Goal: Task Accomplishment & Management: Manage account settings

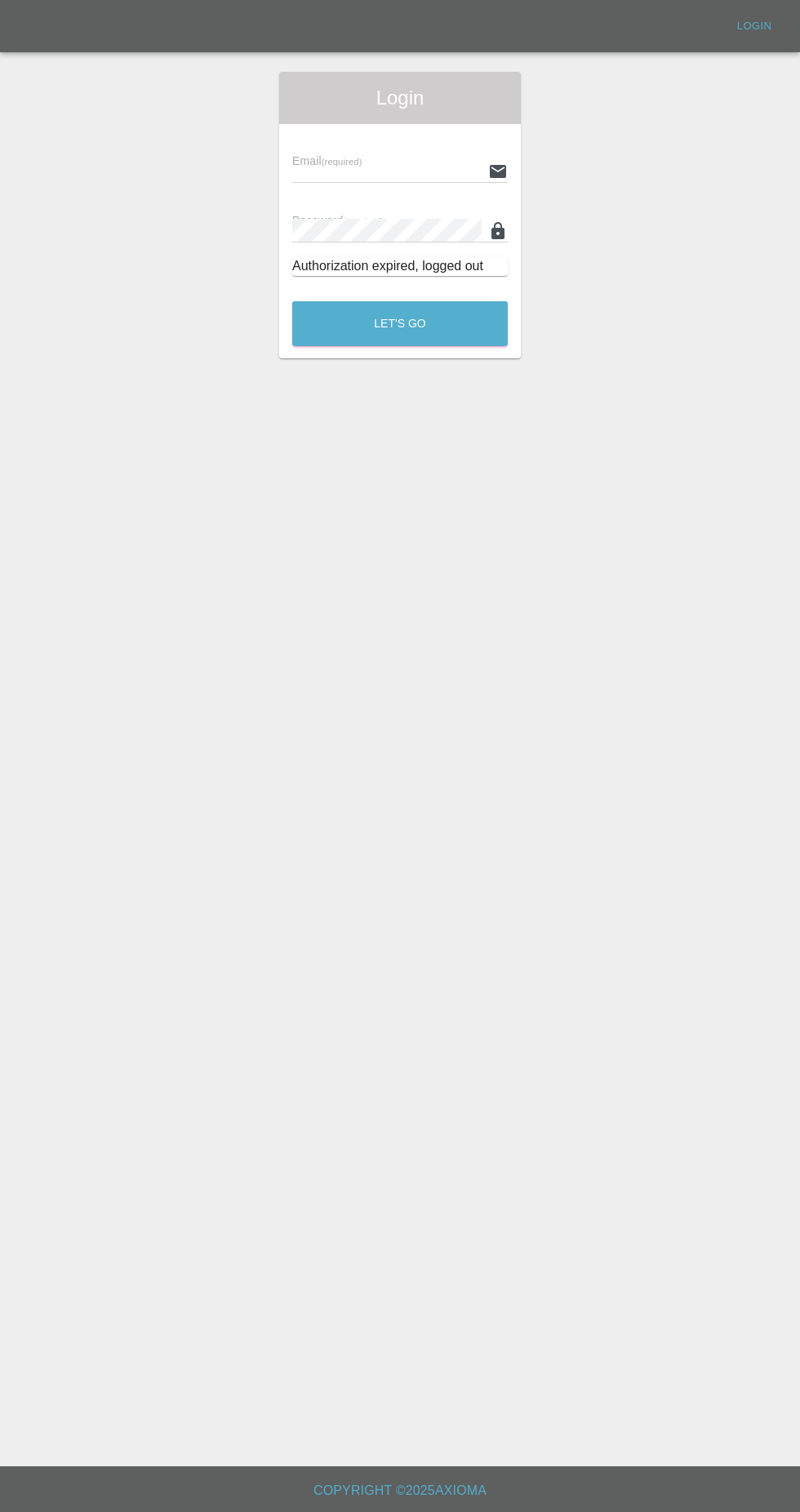
click at [351, 165] on input "text" at bounding box center [387, 172] width 190 height 24
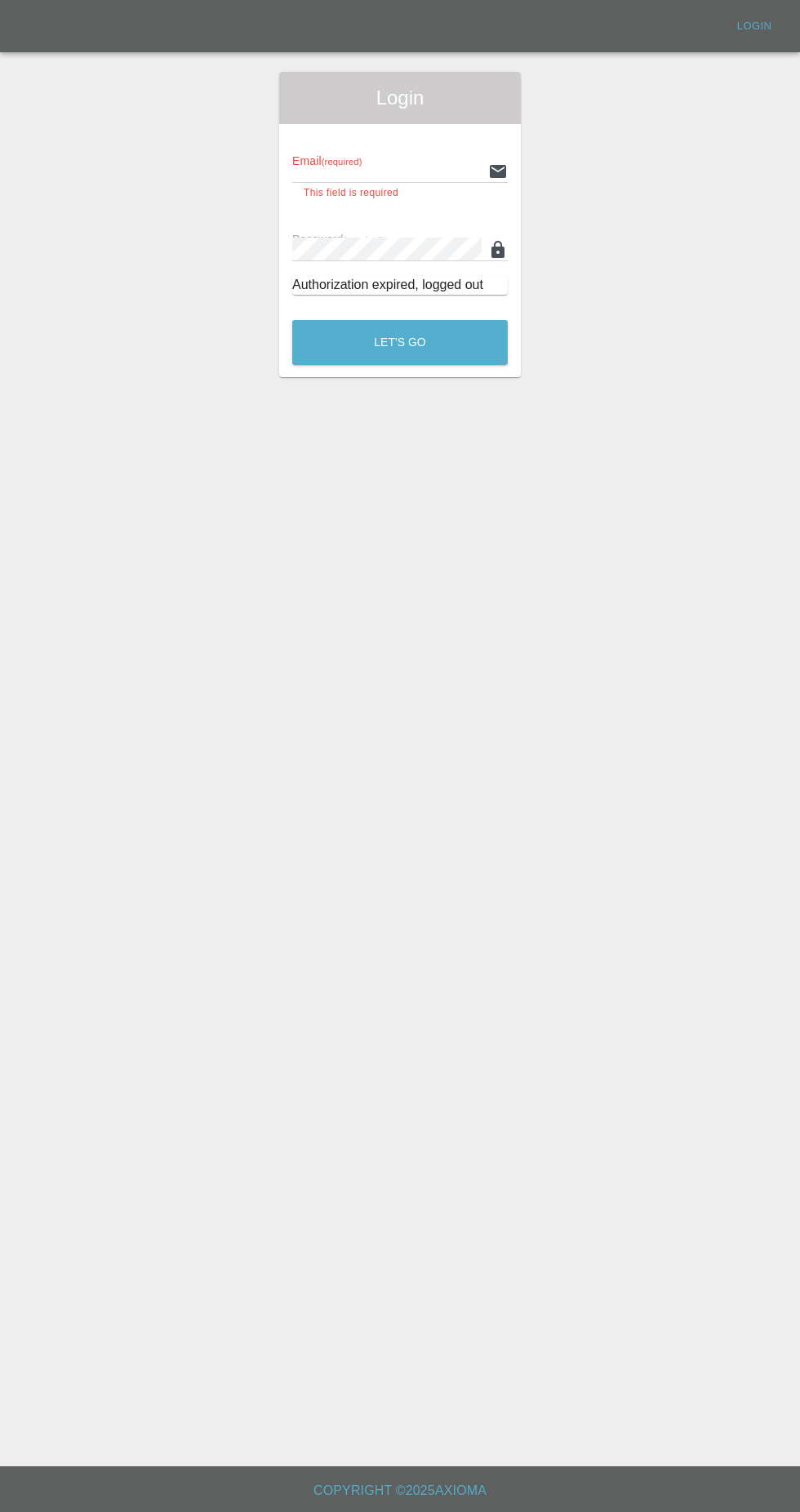
type input "[EMAIL_ADDRESS][DOMAIN_NAME]"
click at [292, 320] on button "Let's Go" at bounding box center [400, 342] width 216 height 45
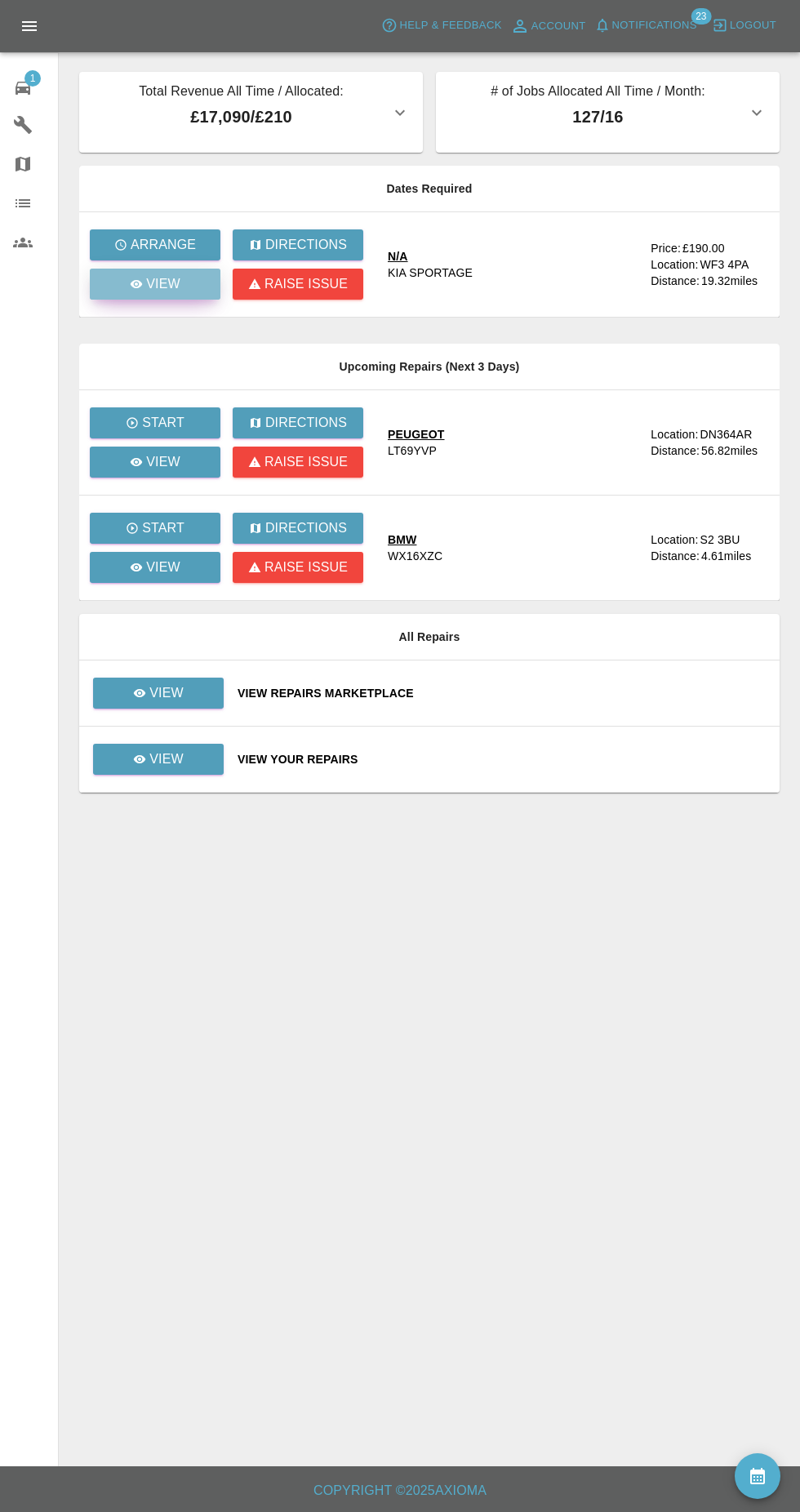
click at [137, 284] on icon at bounding box center [137, 284] width 12 height 9
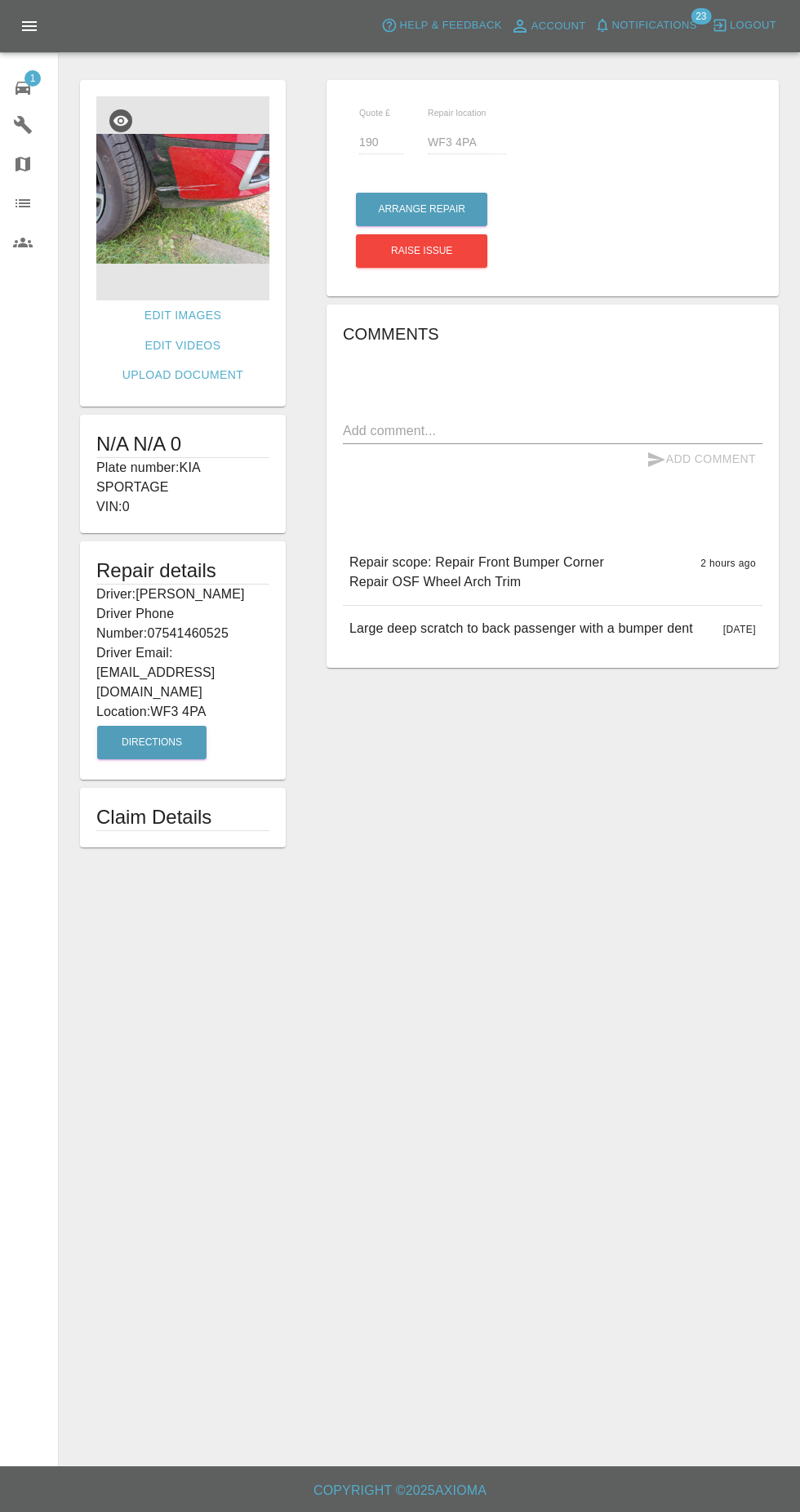
click at [159, 252] on img at bounding box center [183, 198] width 173 height 204
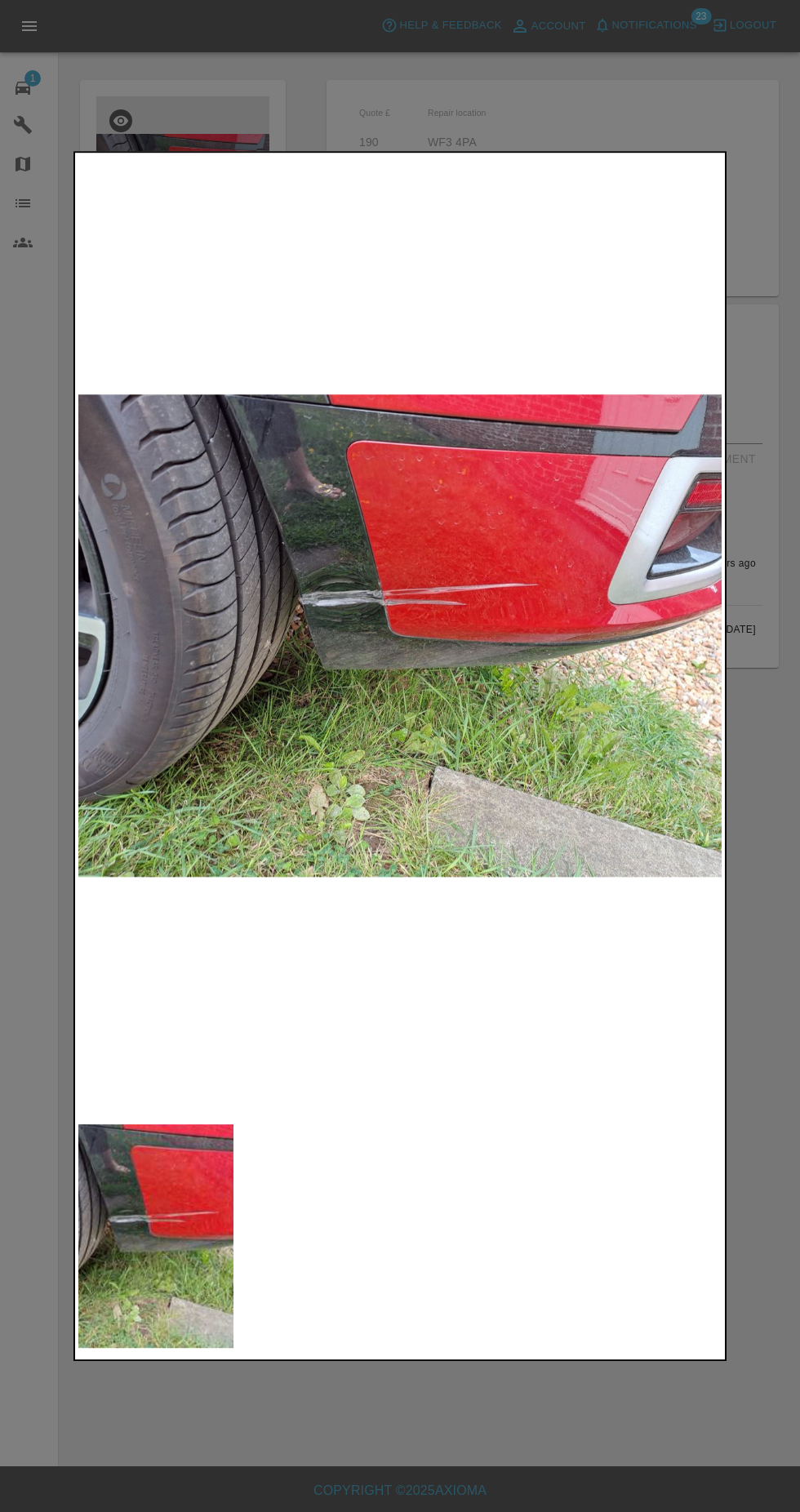
click at [768, 834] on div at bounding box center [400, 756] width 800 height 1512
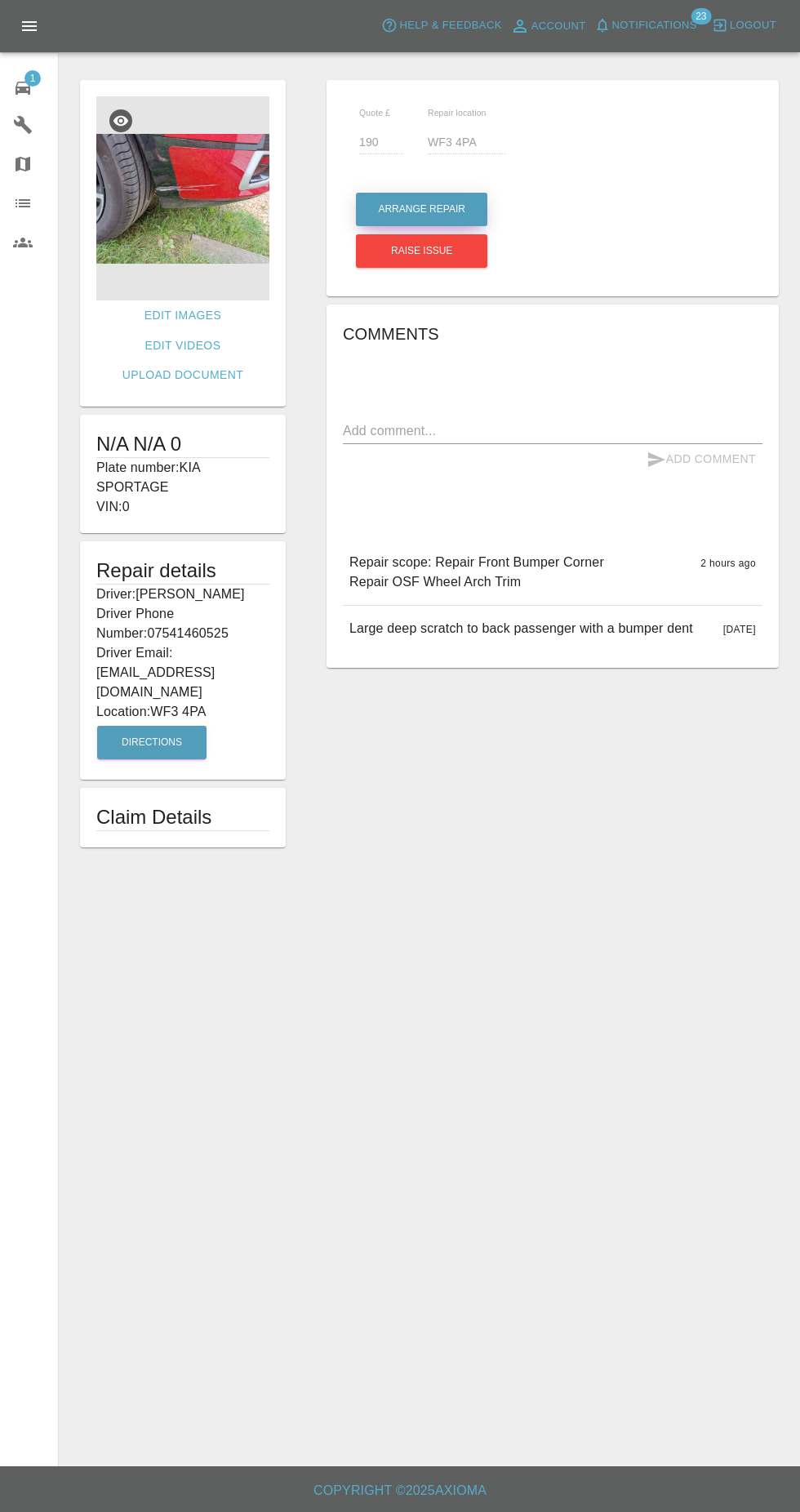
click at [392, 201] on button "Arrange Repair" at bounding box center [422, 209] width 131 height 33
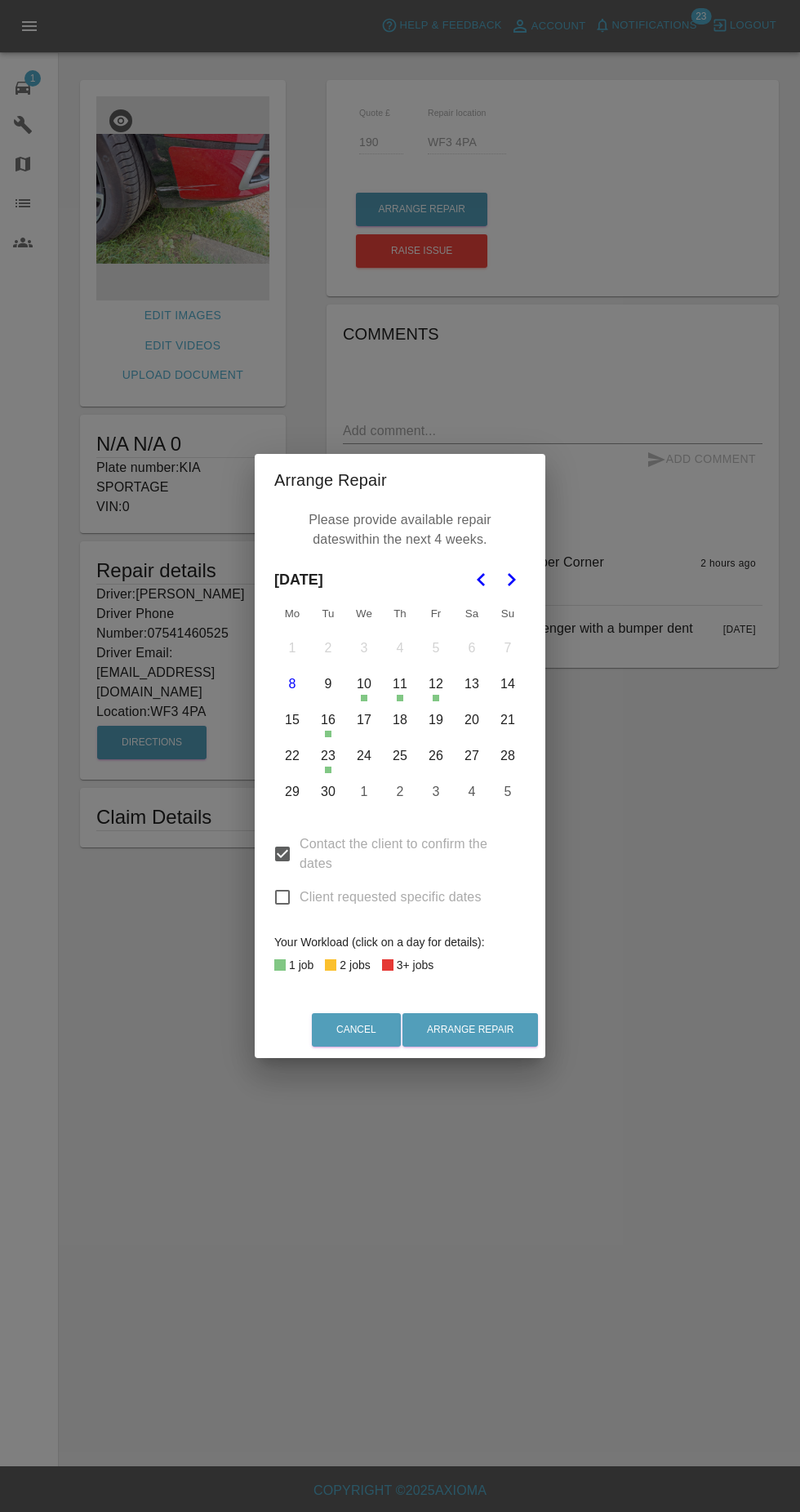
click at [334, 722] on button "16" at bounding box center [328, 721] width 34 height 34
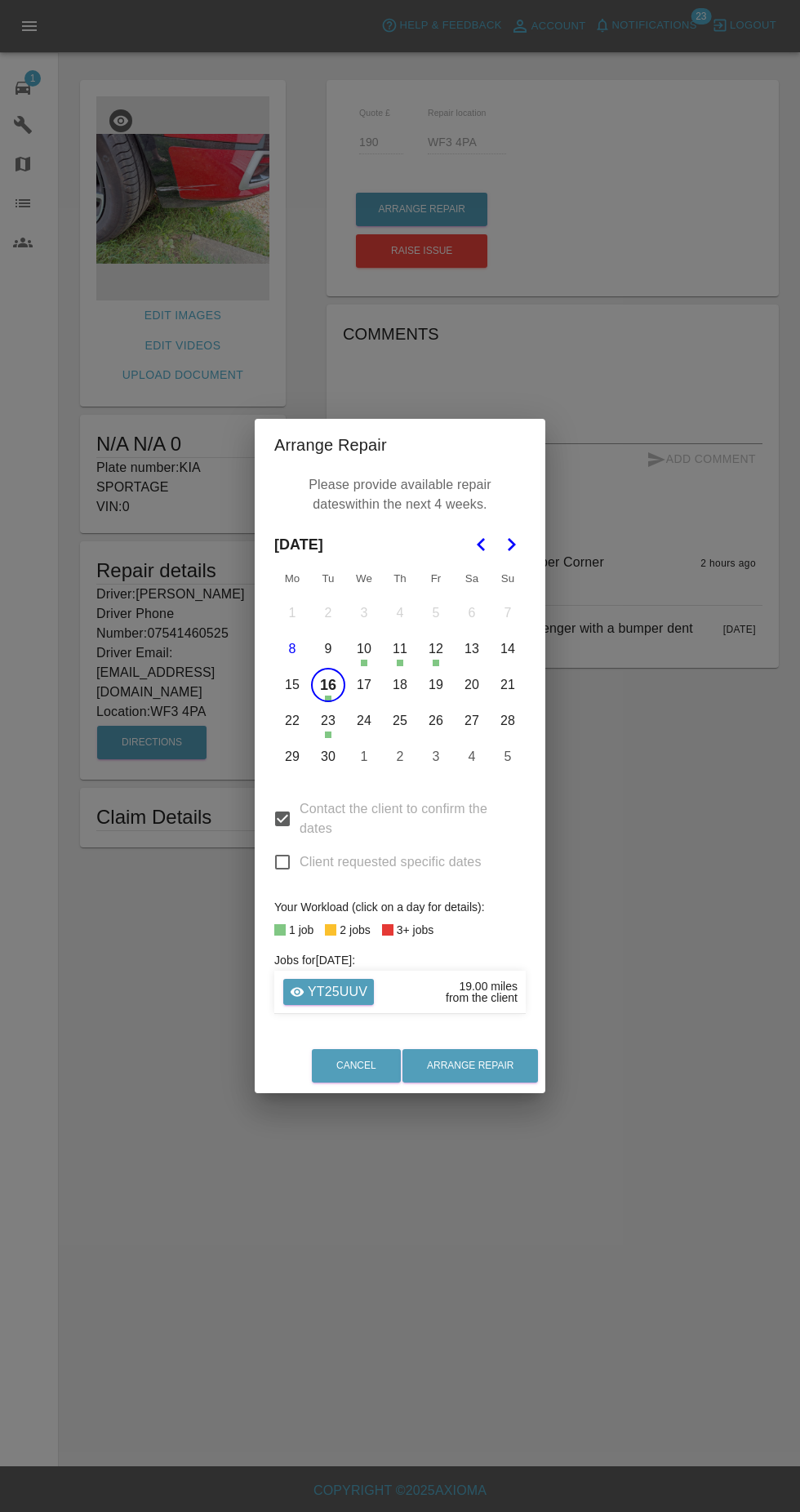
click at [288, 727] on button "22" at bounding box center [292, 721] width 34 height 34
click at [329, 756] on button "30" at bounding box center [328, 757] width 34 height 34
click at [365, 721] on button "24" at bounding box center [365, 721] width 34 height 34
click at [400, 756] on button "2" at bounding box center [400, 757] width 34 height 34
click at [436, 756] on button "3" at bounding box center [436, 757] width 34 height 34
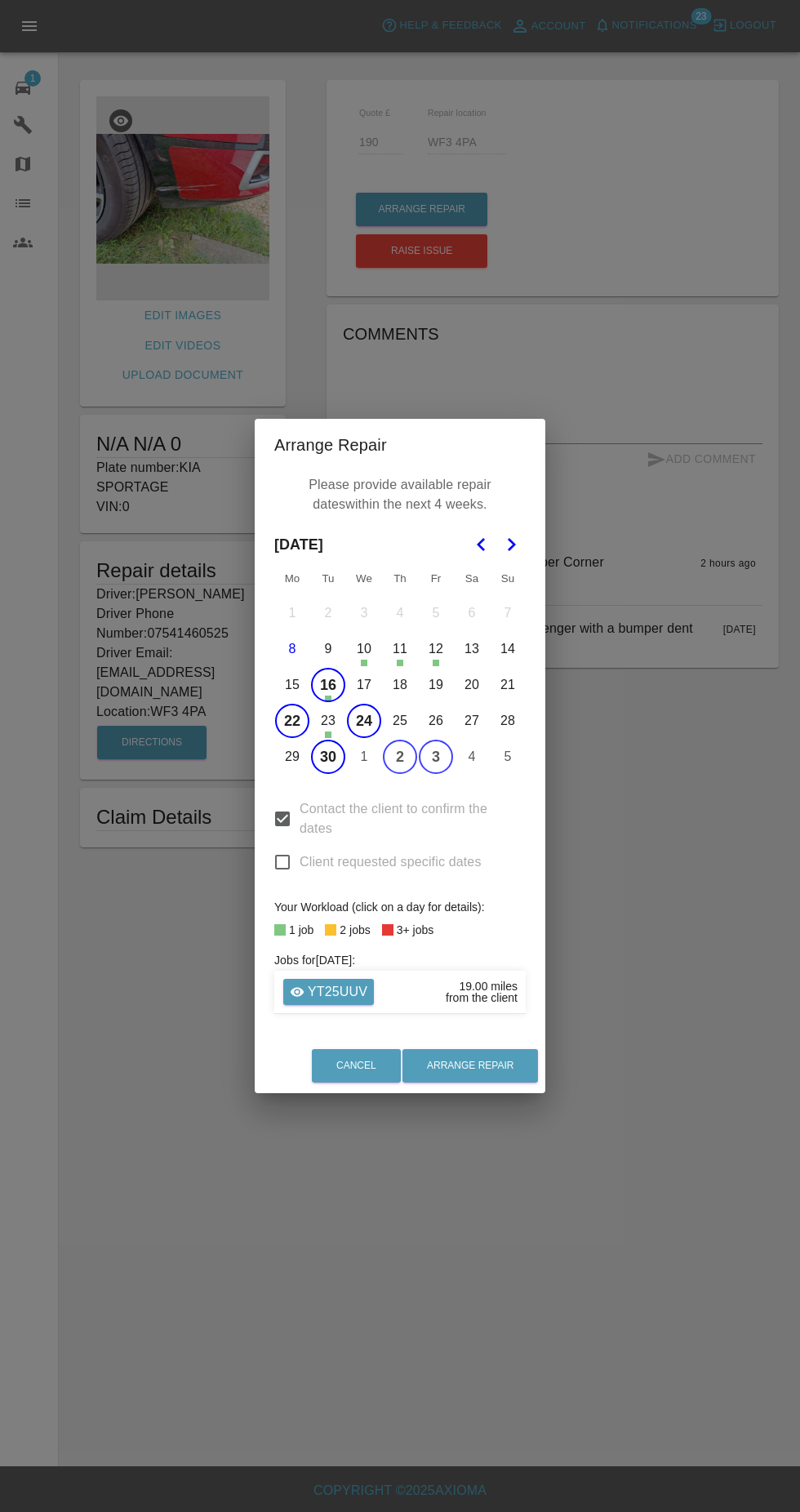
click at [329, 721] on button "23" at bounding box center [328, 721] width 34 height 34
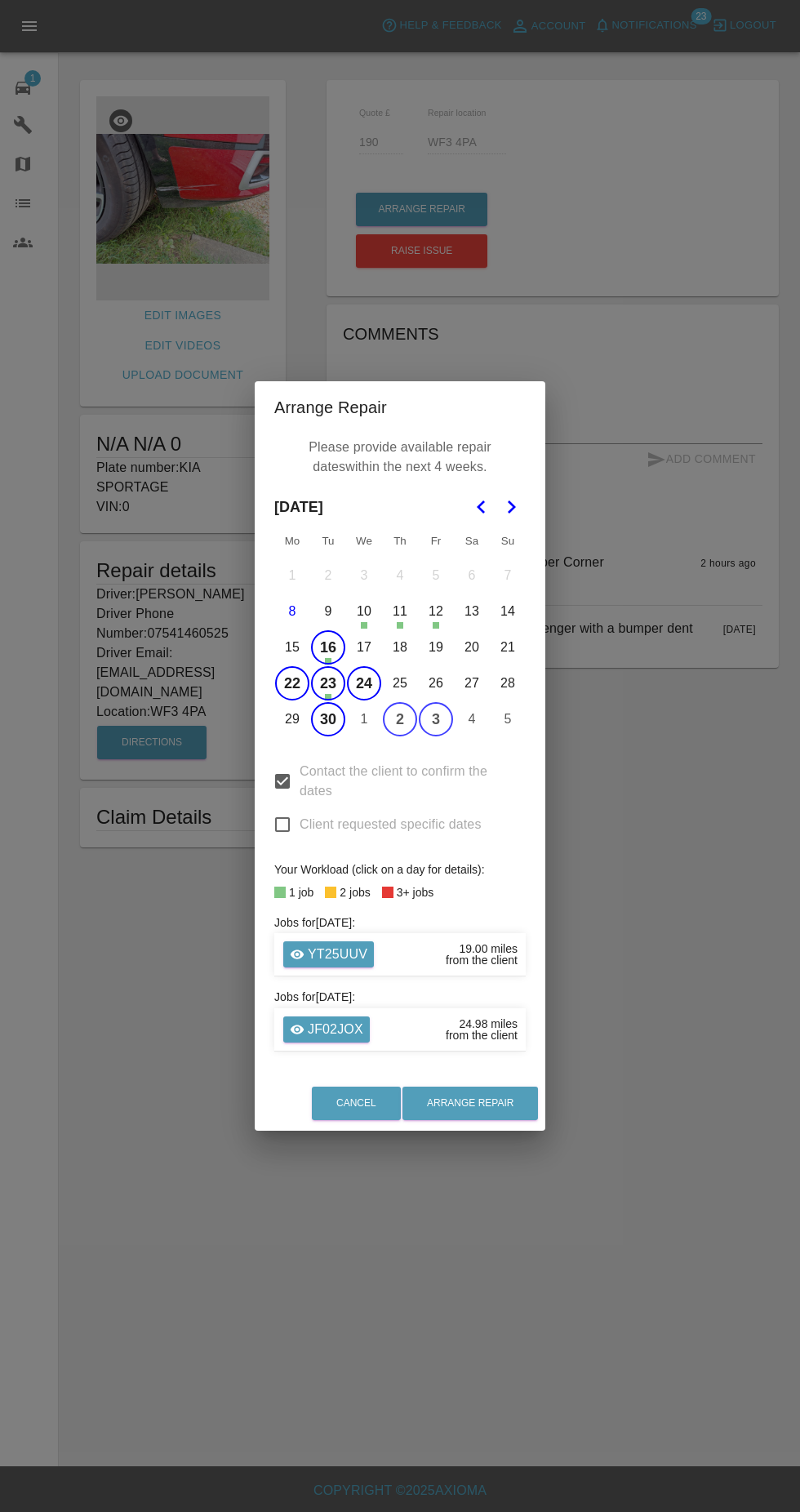
click at [293, 718] on button "29" at bounding box center [292, 720] width 34 height 34
click at [365, 721] on button "1" at bounding box center [365, 720] width 34 height 34
click at [400, 684] on button "25" at bounding box center [400, 683] width 34 height 34
click at [436, 685] on button "26" at bounding box center [436, 683] width 34 height 34
click at [493, 1103] on button "Arrange Repair" at bounding box center [470, 1103] width 136 height 33
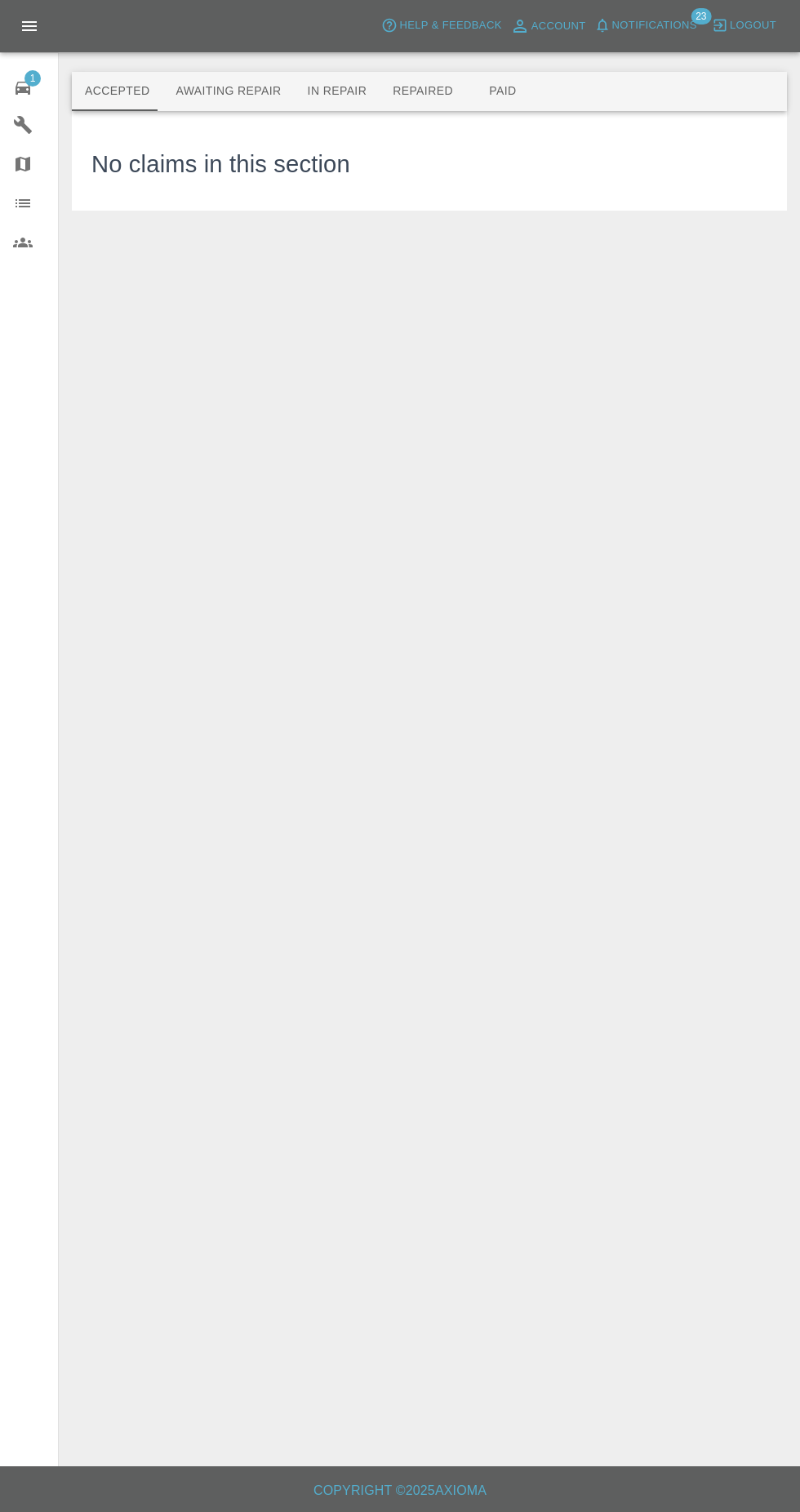
click at [634, 28] on span "Notifications" at bounding box center [654, 26] width 85 height 19
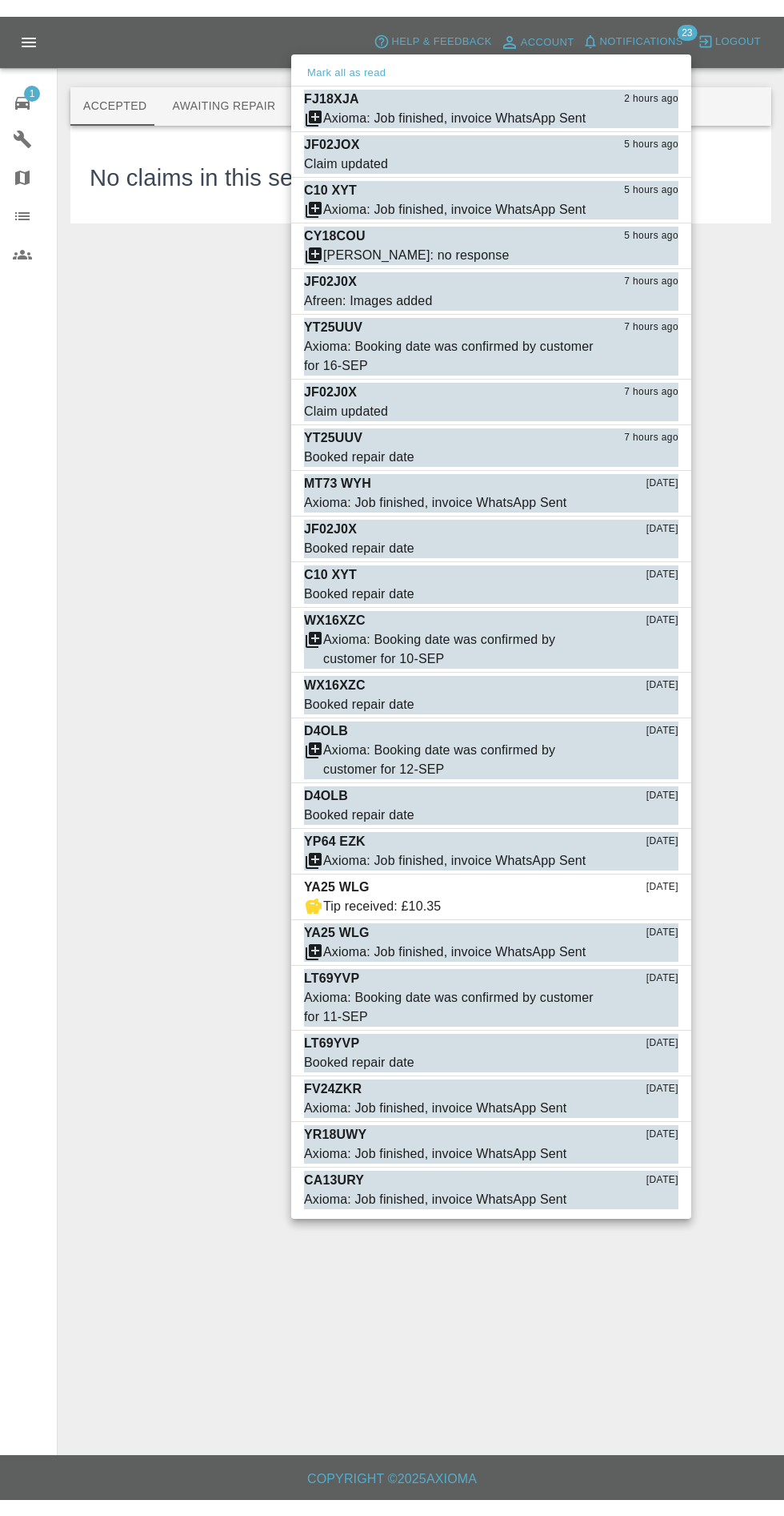
scroll to position [19, 0]
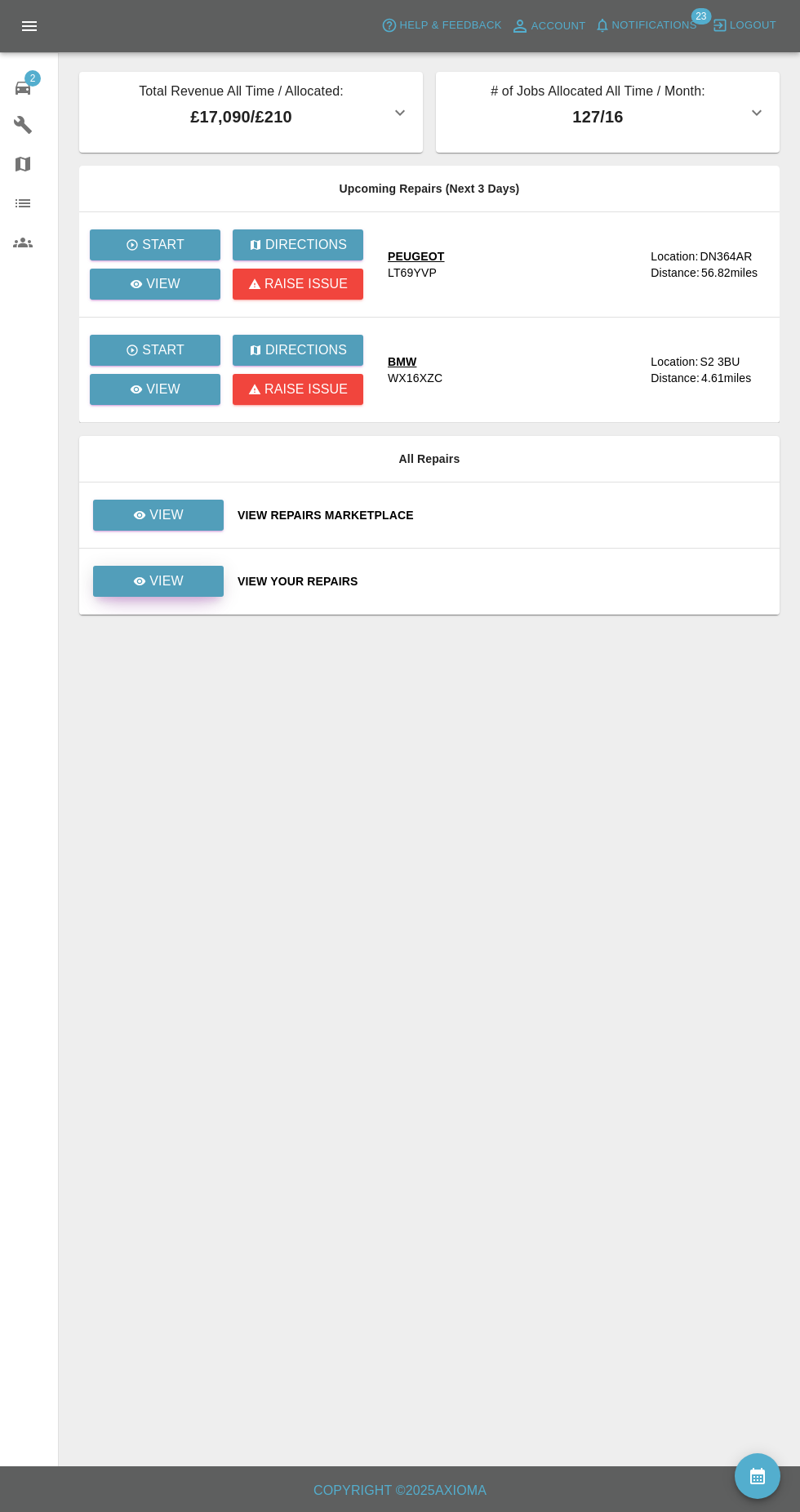
click at [199, 593] on link "View" at bounding box center [158, 581] width 131 height 31
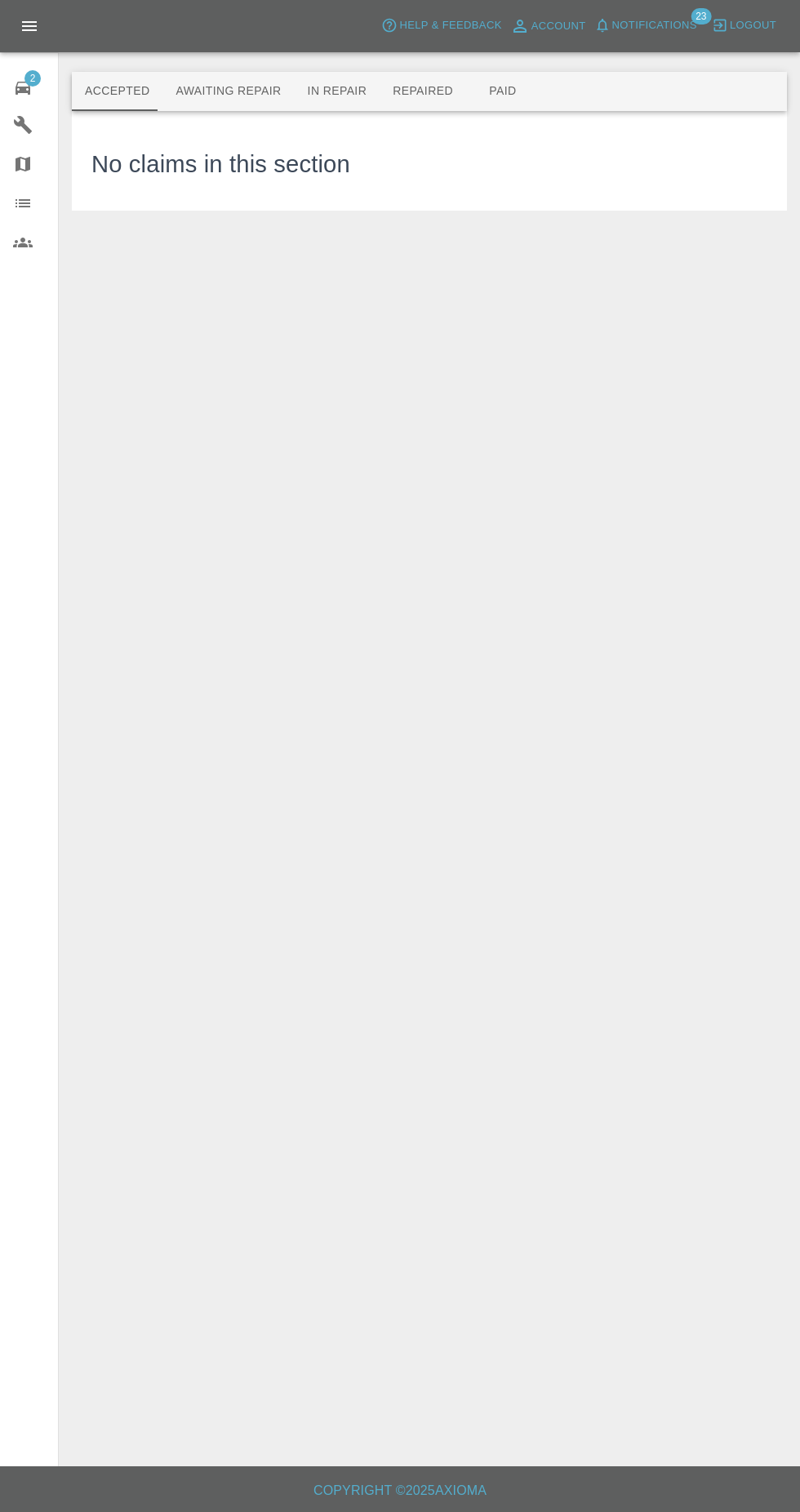
click at [231, 90] on button "Awaiting Repair" at bounding box center [228, 91] width 131 height 39
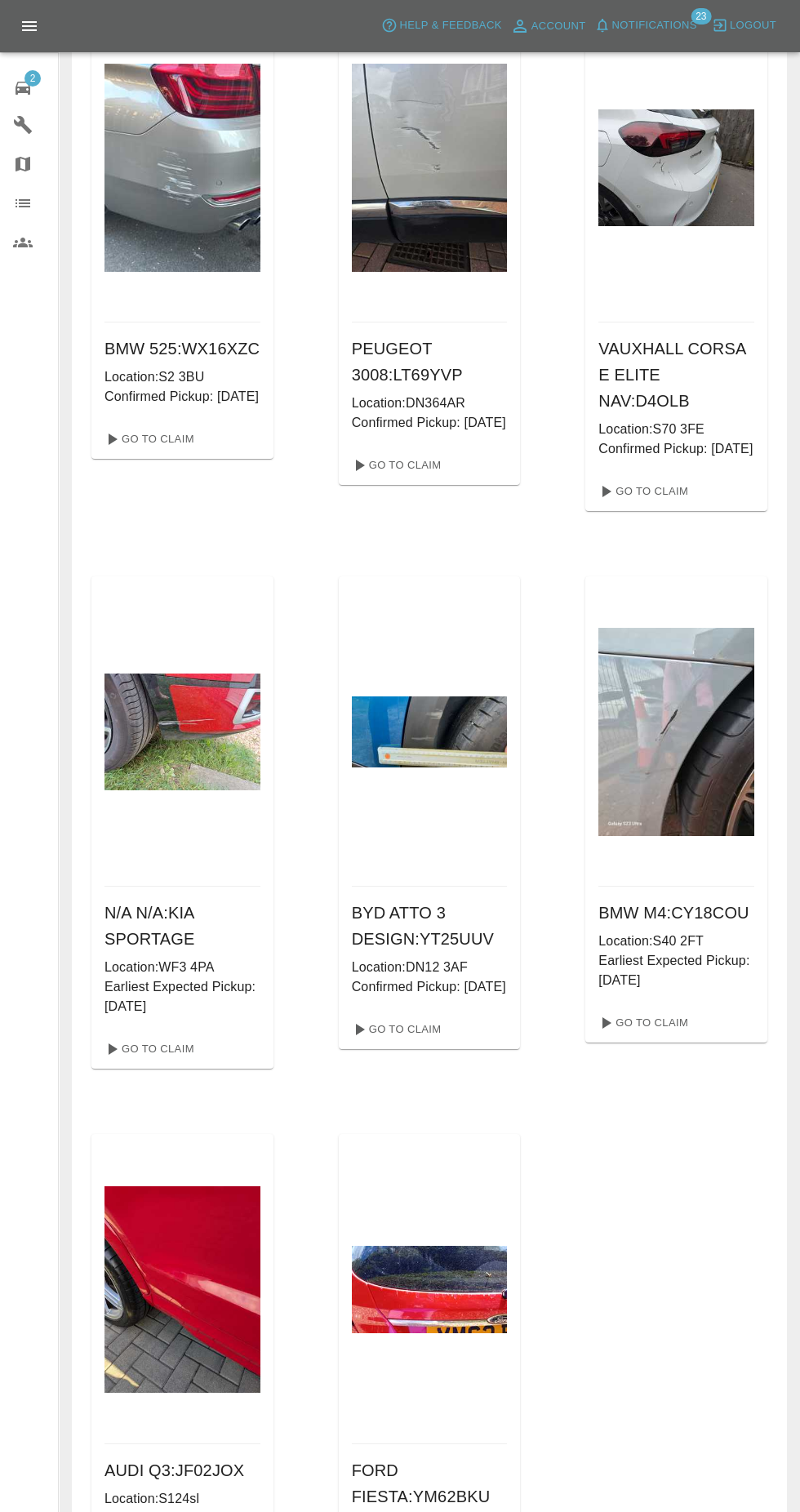
scroll to position [152, 0]
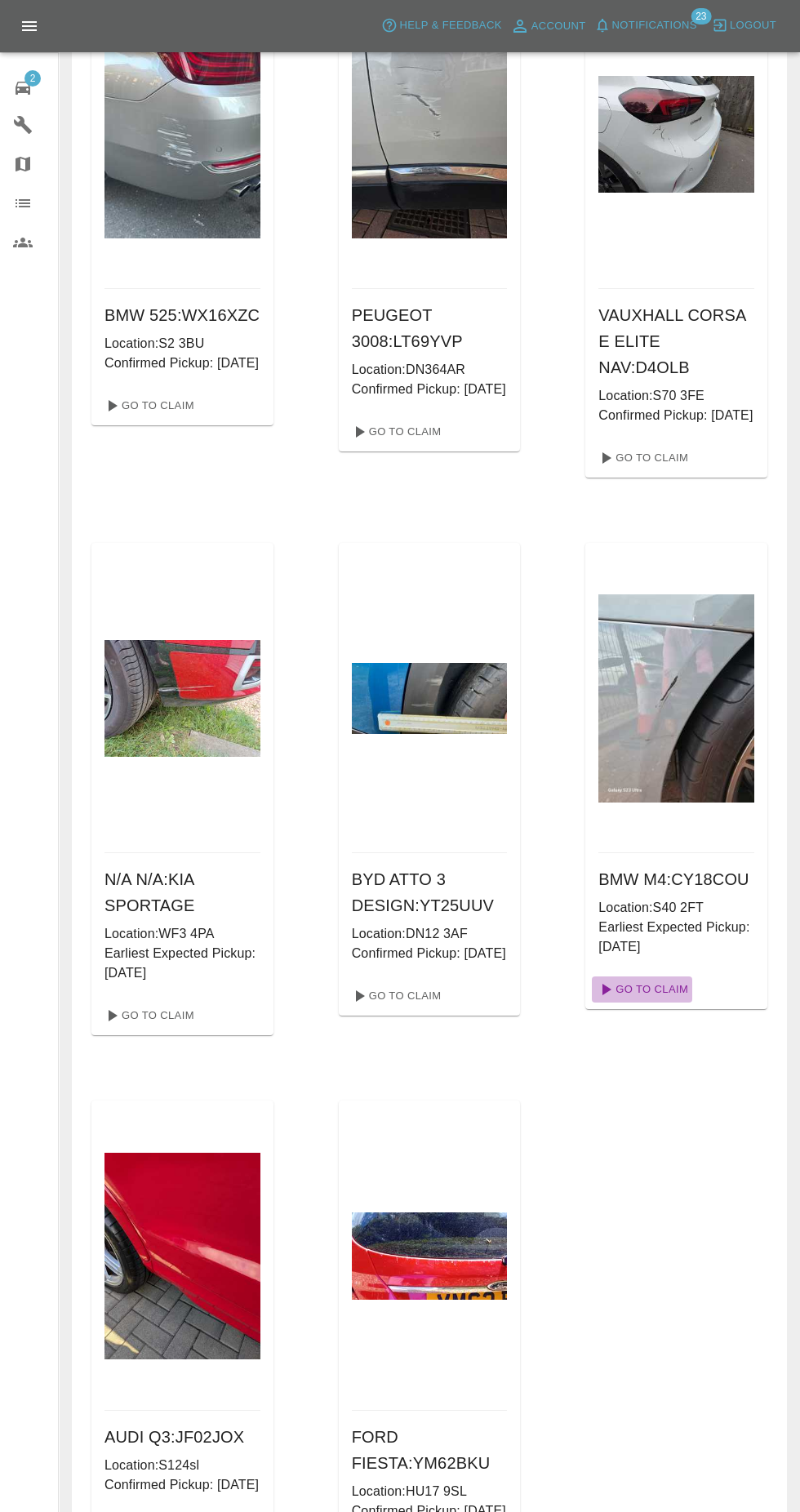
click at [667, 983] on link "Go To Claim" at bounding box center [642, 990] width 101 height 26
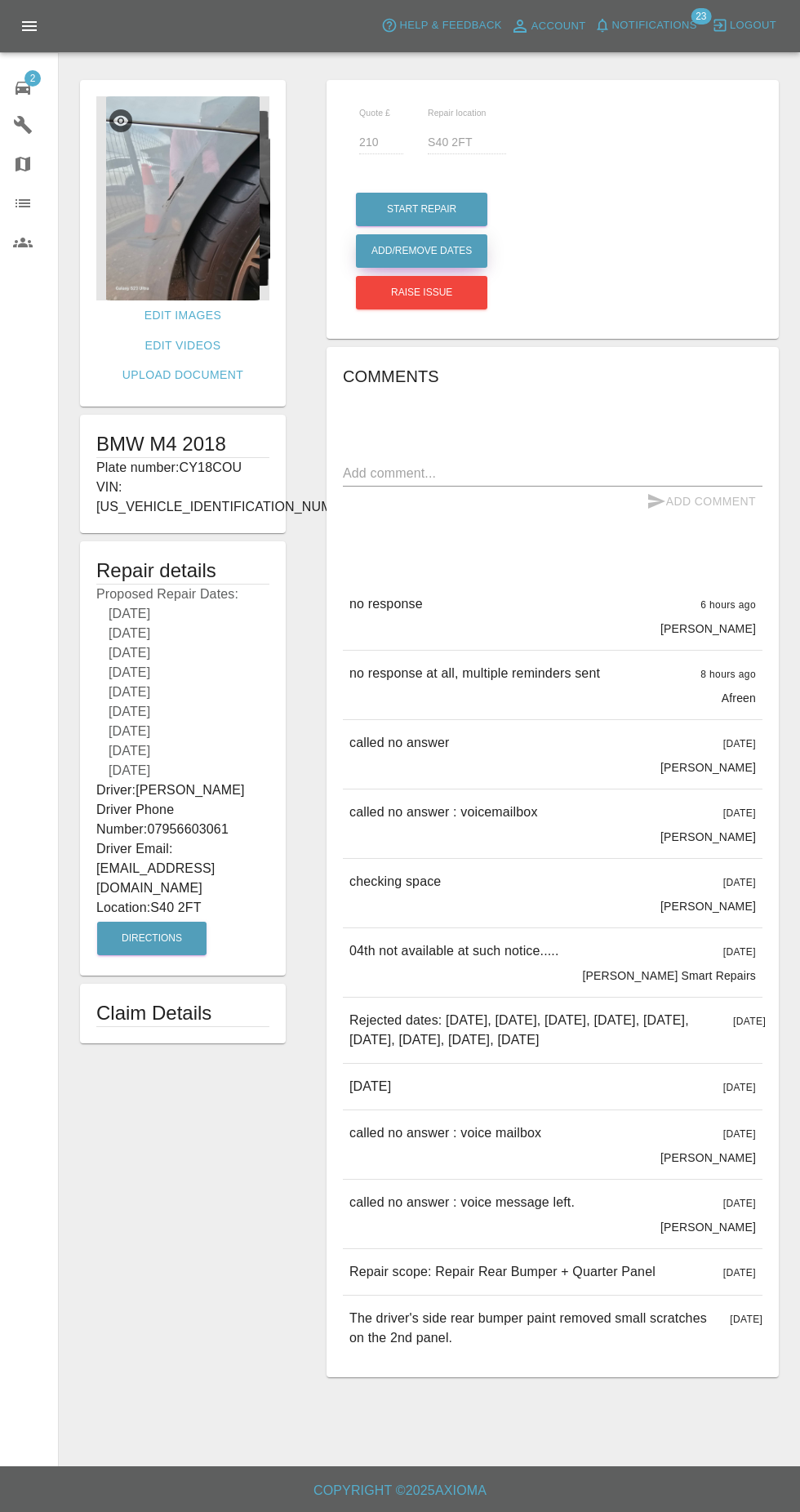
click at [476, 252] on button "Add/Remove Dates" at bounding box center [422, 251] width 131 height 33
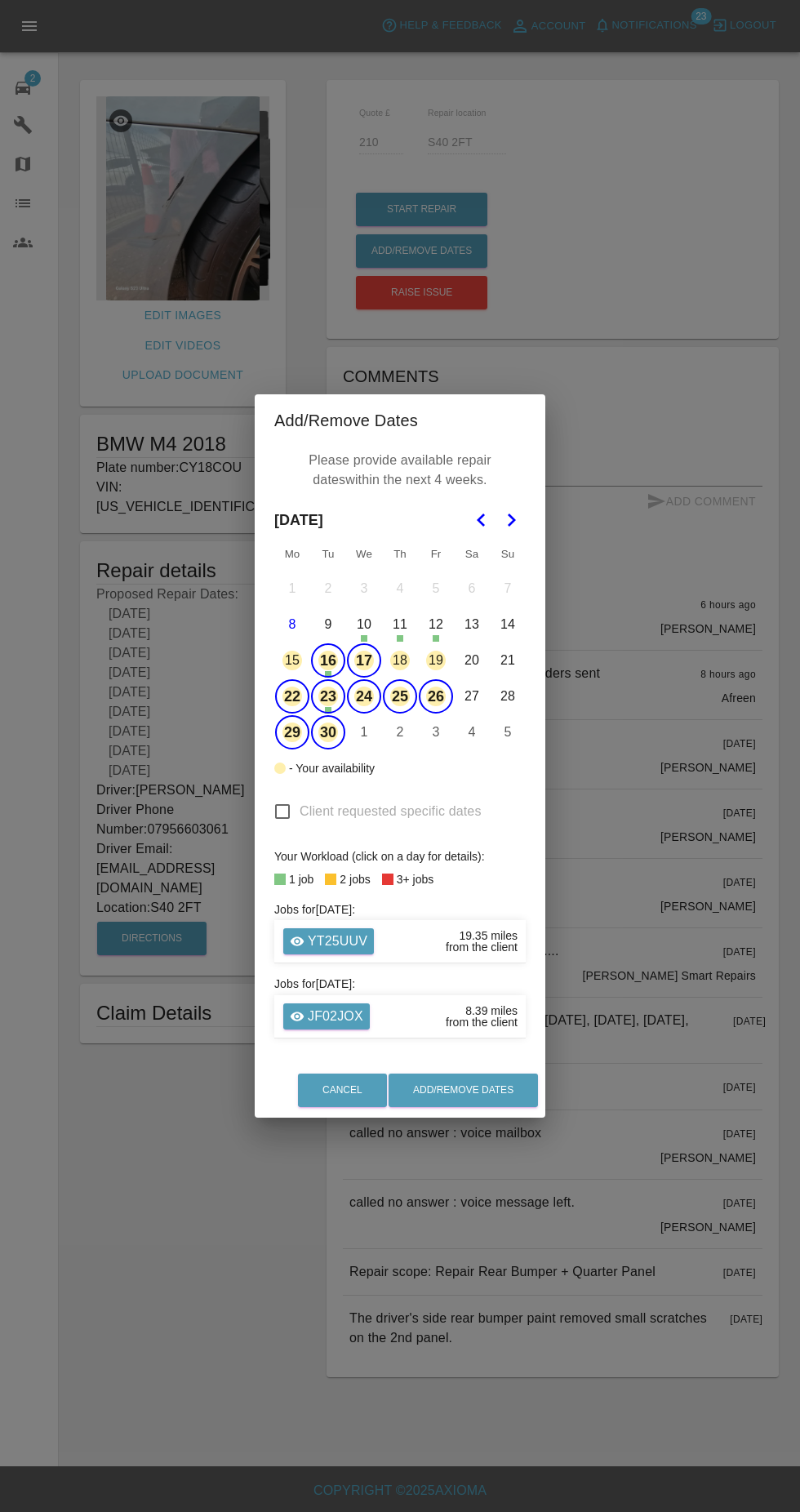
click at [366, 678] on button "17" at bounding box center [365, 661] width 34 height 34
click at [511, 1107] on button "Add/Remove Dates" at bounding box center [463, 1090] width 149 height 33
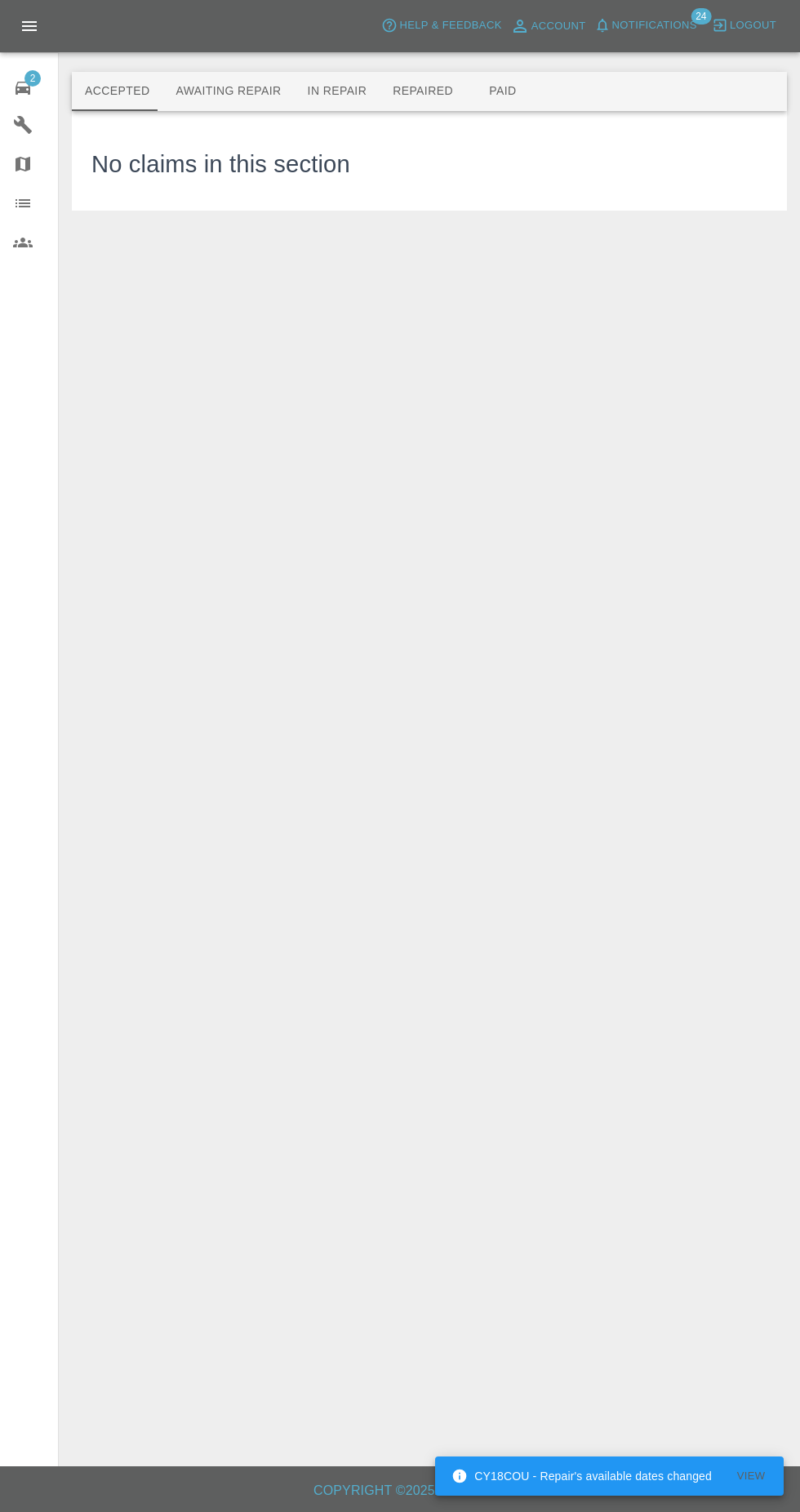
click at [227, 90] on button "Awaiting Repair" at bounding box center [228, 91] width 131 height 39
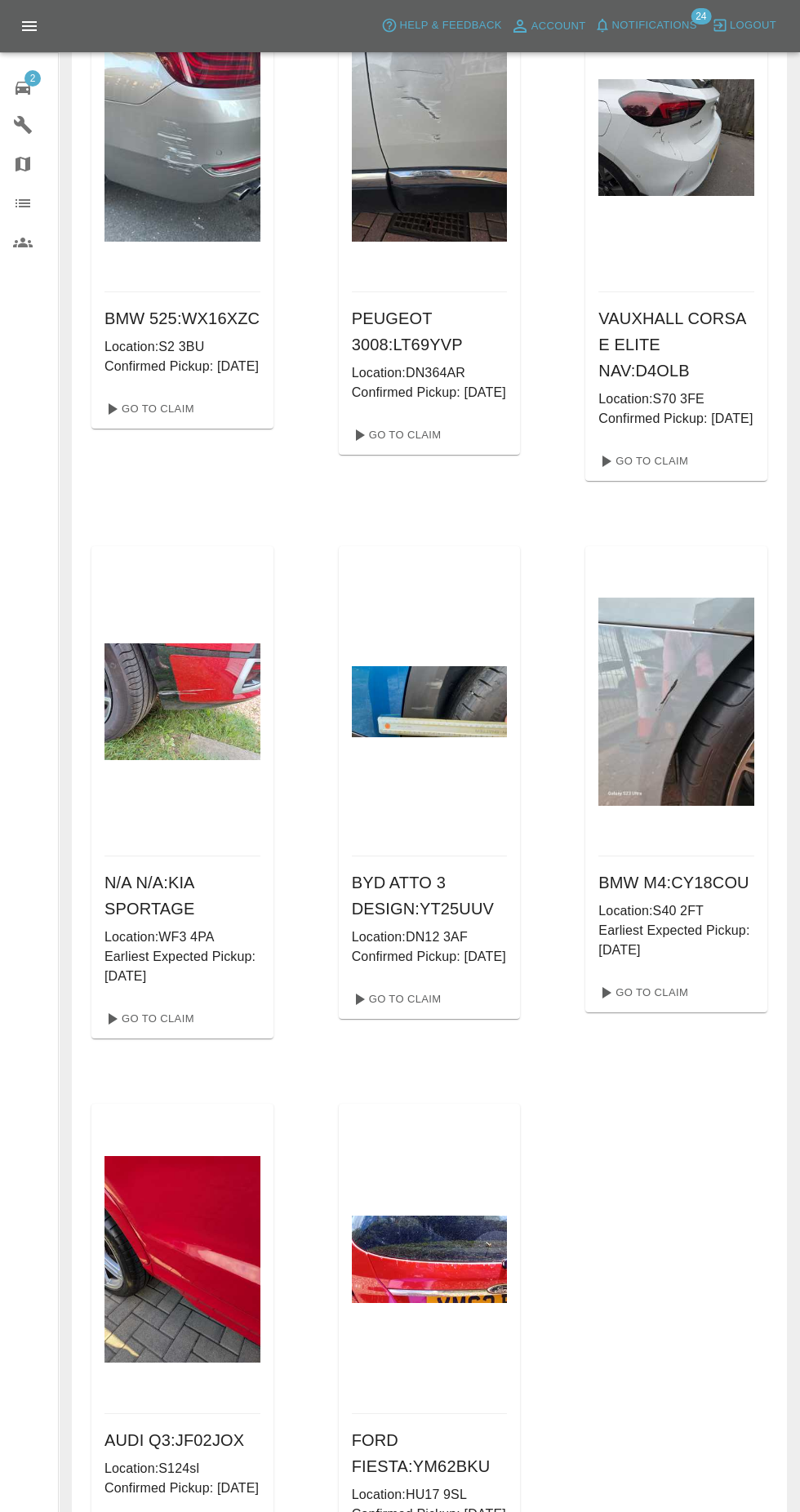
scroll to position [152, 0]
